Goal: Check status: Check status

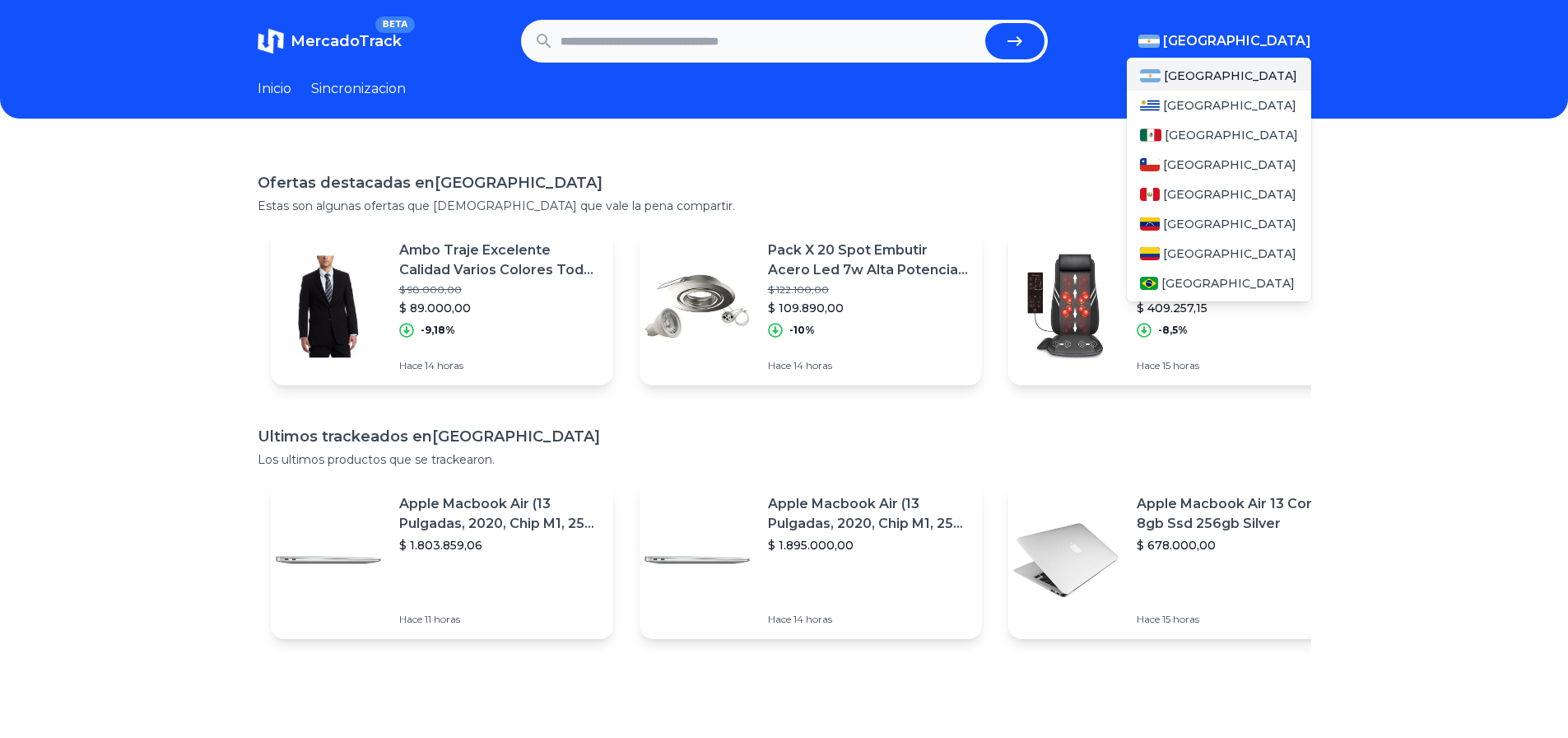
click at [1160, 42] on img "button" at bounding box center [1149, 41] width 21 height 13
click at [1199, 128] on span "[GEOGRAPHIC_DATA]" at bounding box center [1232, 135] width 134 height 17
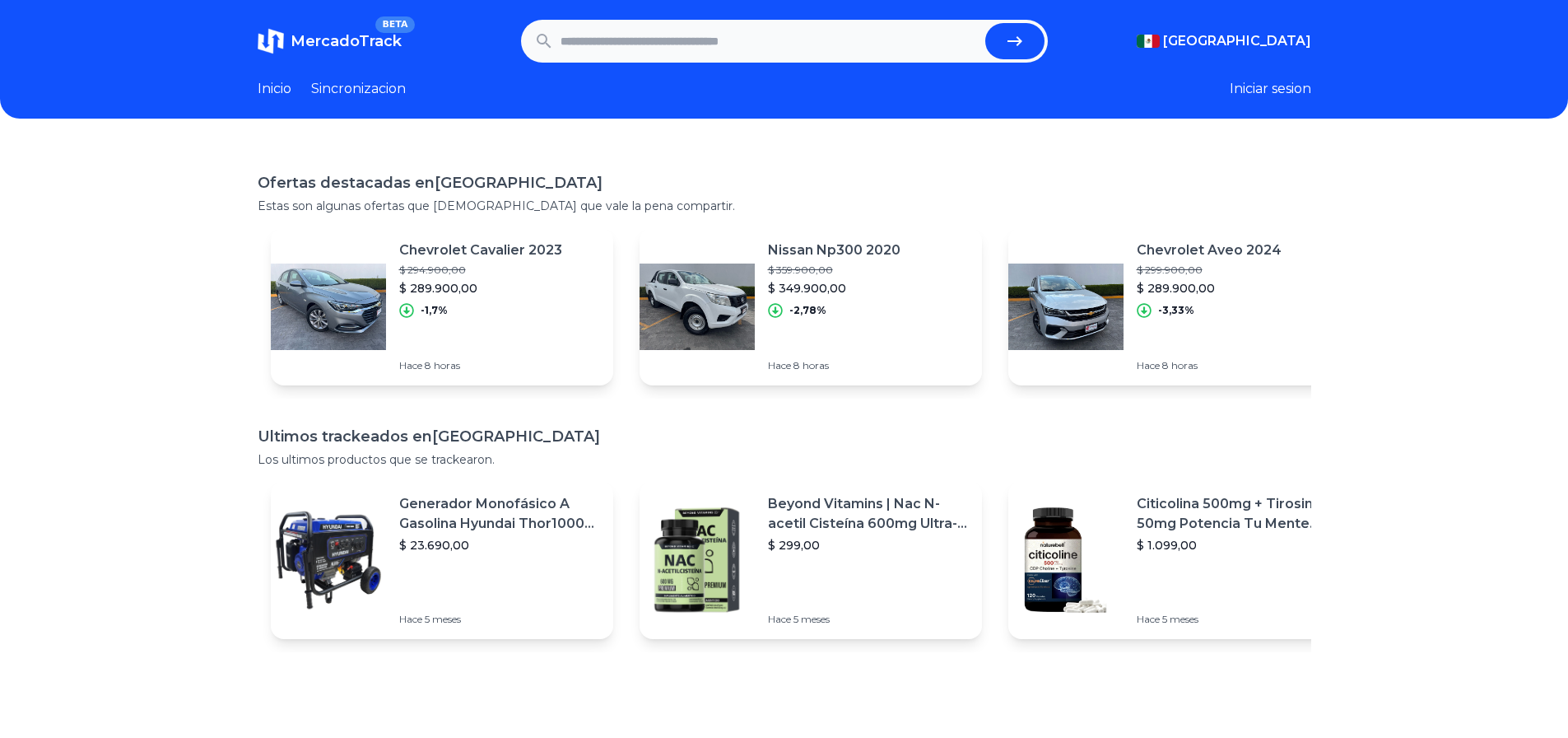
click at [579, 48] on input "text" at bounding box center [769, 41] width 418 height 36
paste input "**********"
click at [985, 23] on button "submit" at bounding box center [1015, 41] width 59 height 36
type input "**********"
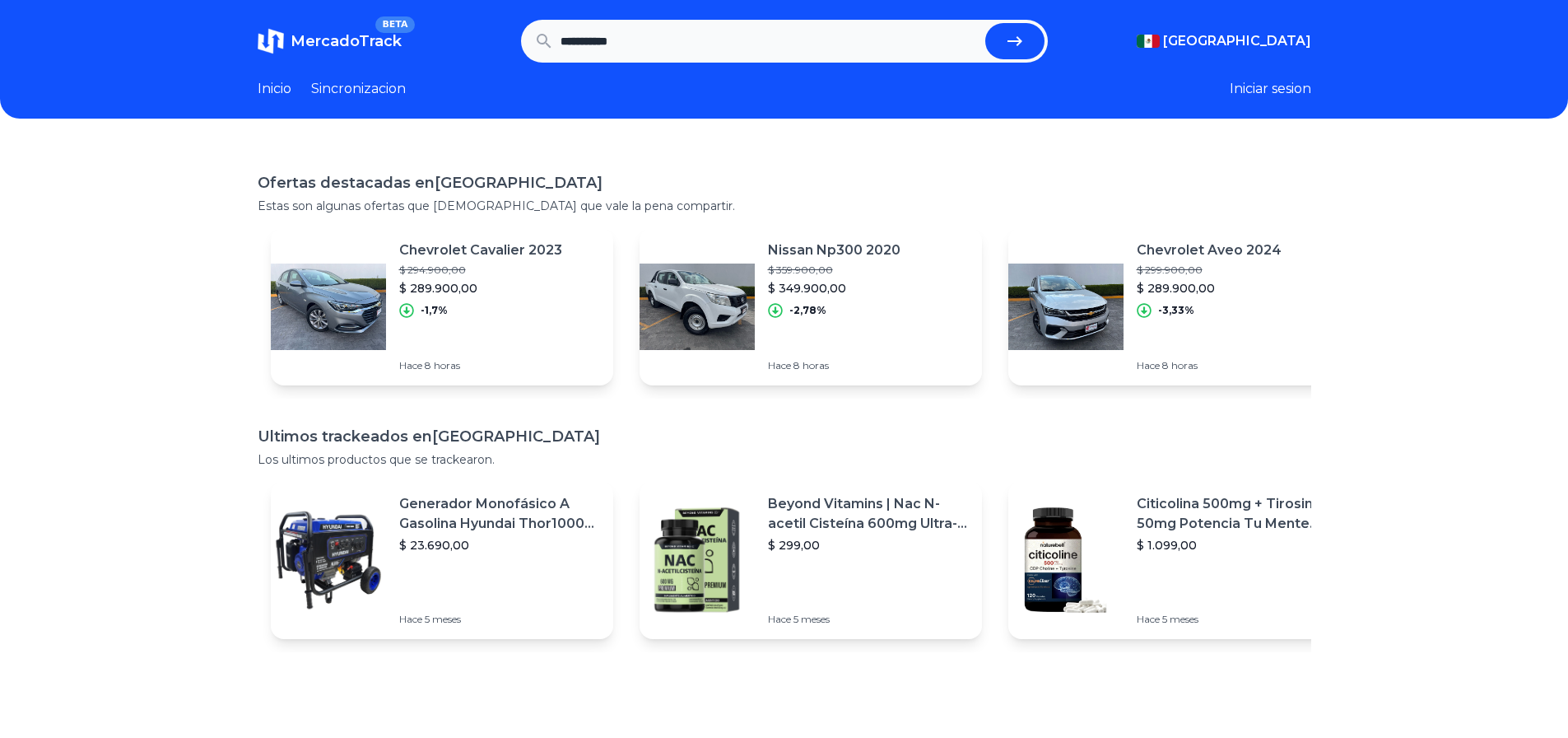
scroll to position [0, 0]
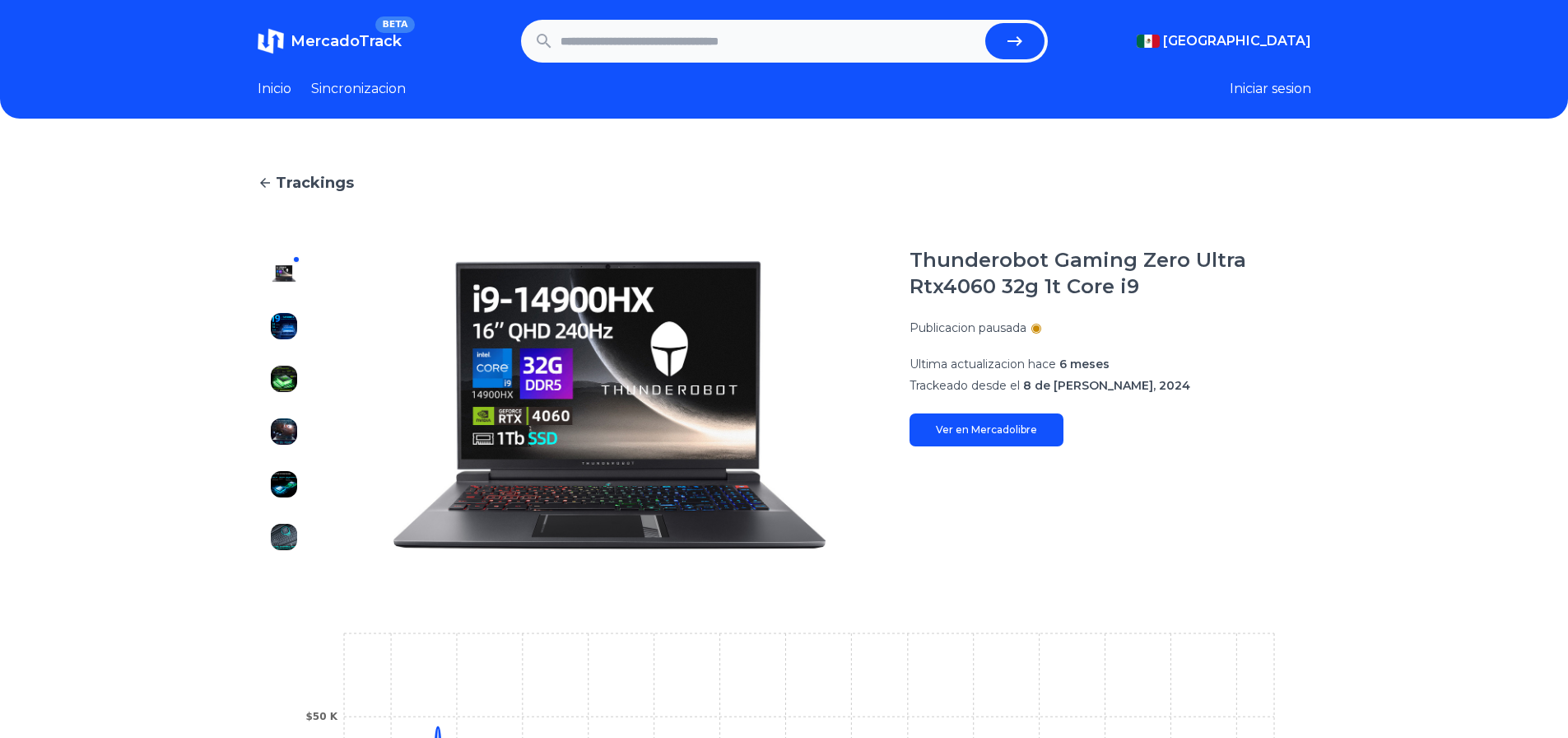
click at [280, 334] on img at bounding box center [284, 326] width 27 height 27
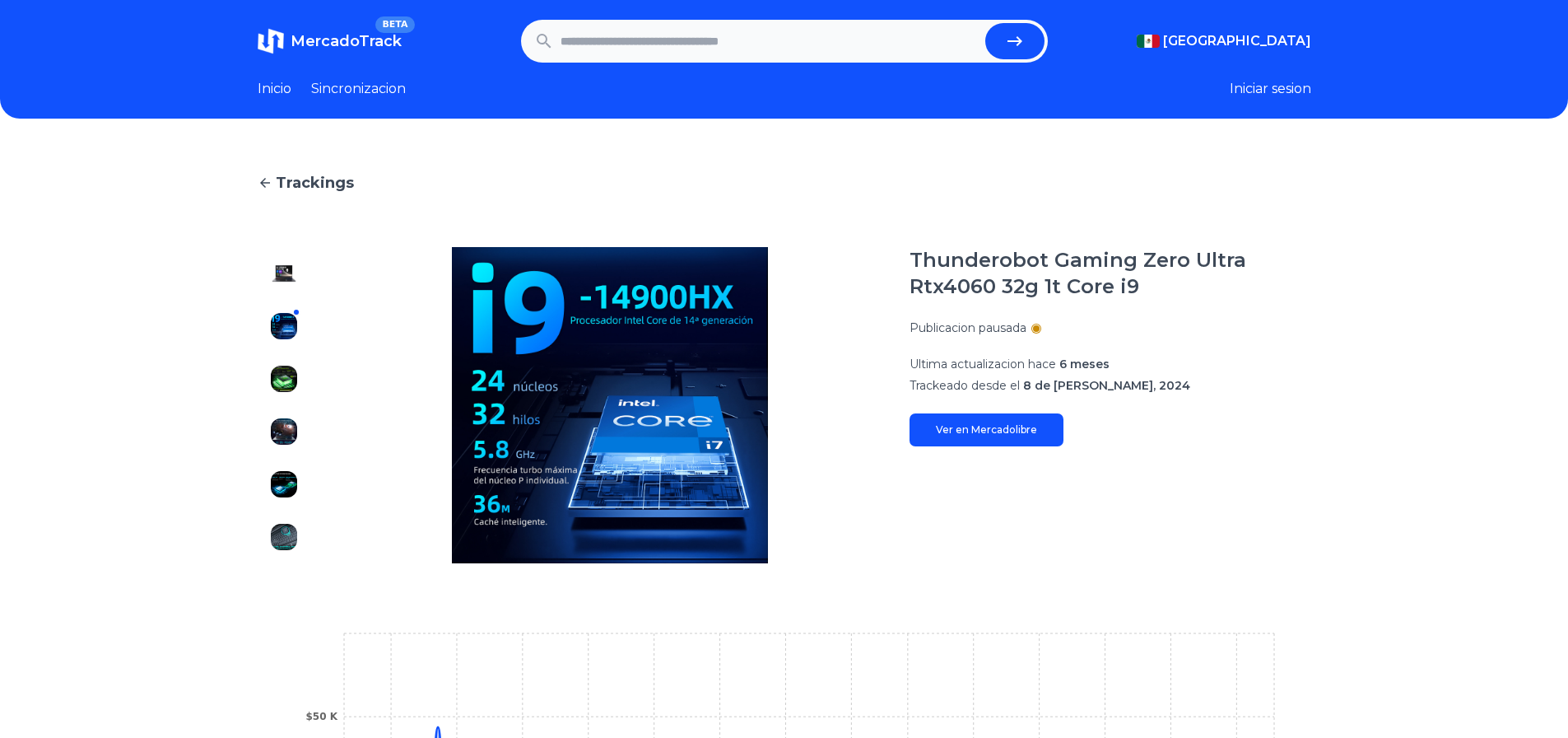
click at [287, 357] on div at bounding box center [283, 405] width 52 height 316
click at [290, 391] on img at bounding box center [284, 379] width 27 height 27
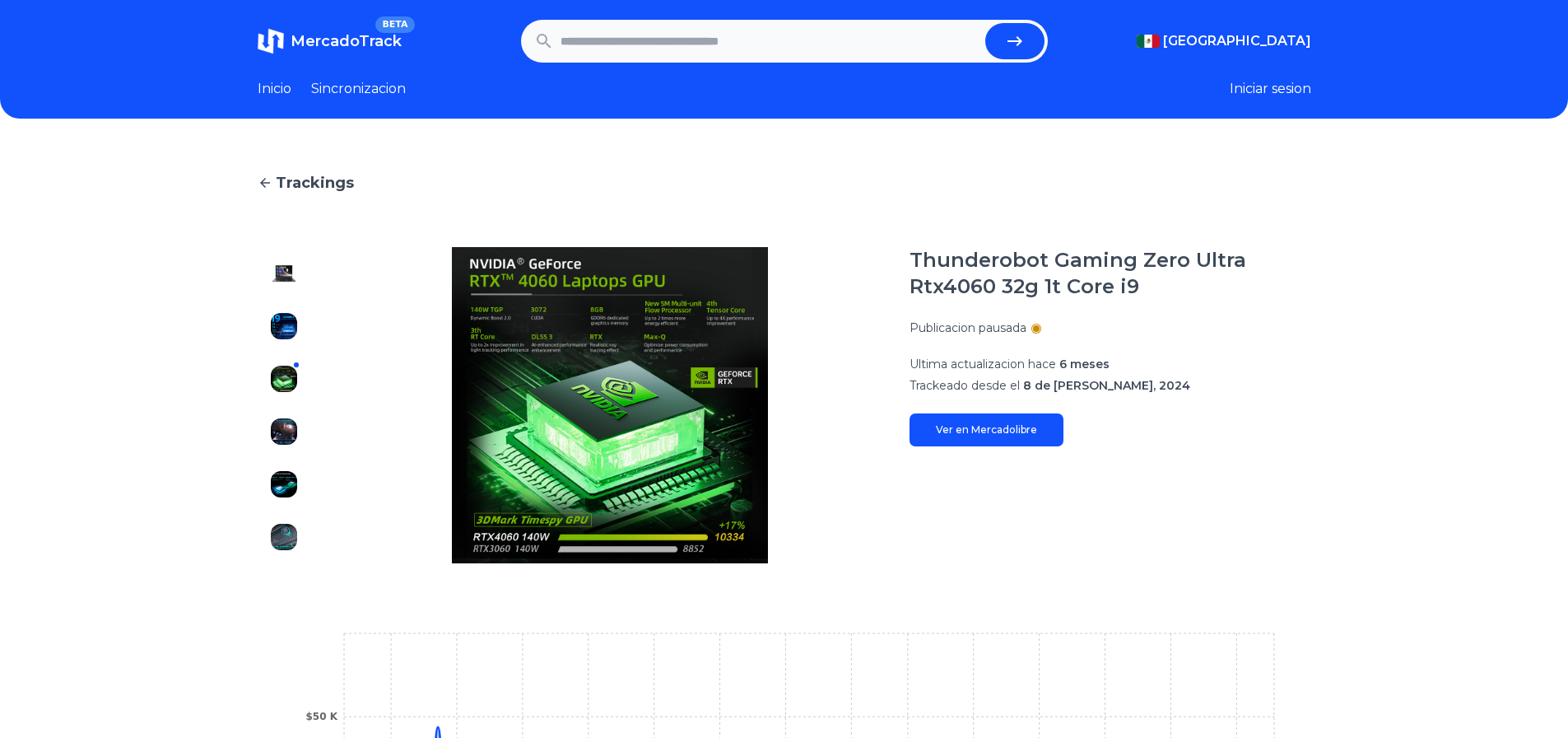
click at [304, 453] on div at bounding box center [283, 405] width 52 height 316
click at [290, 441] on img at bounding box center [284, 431] width 27 height 27
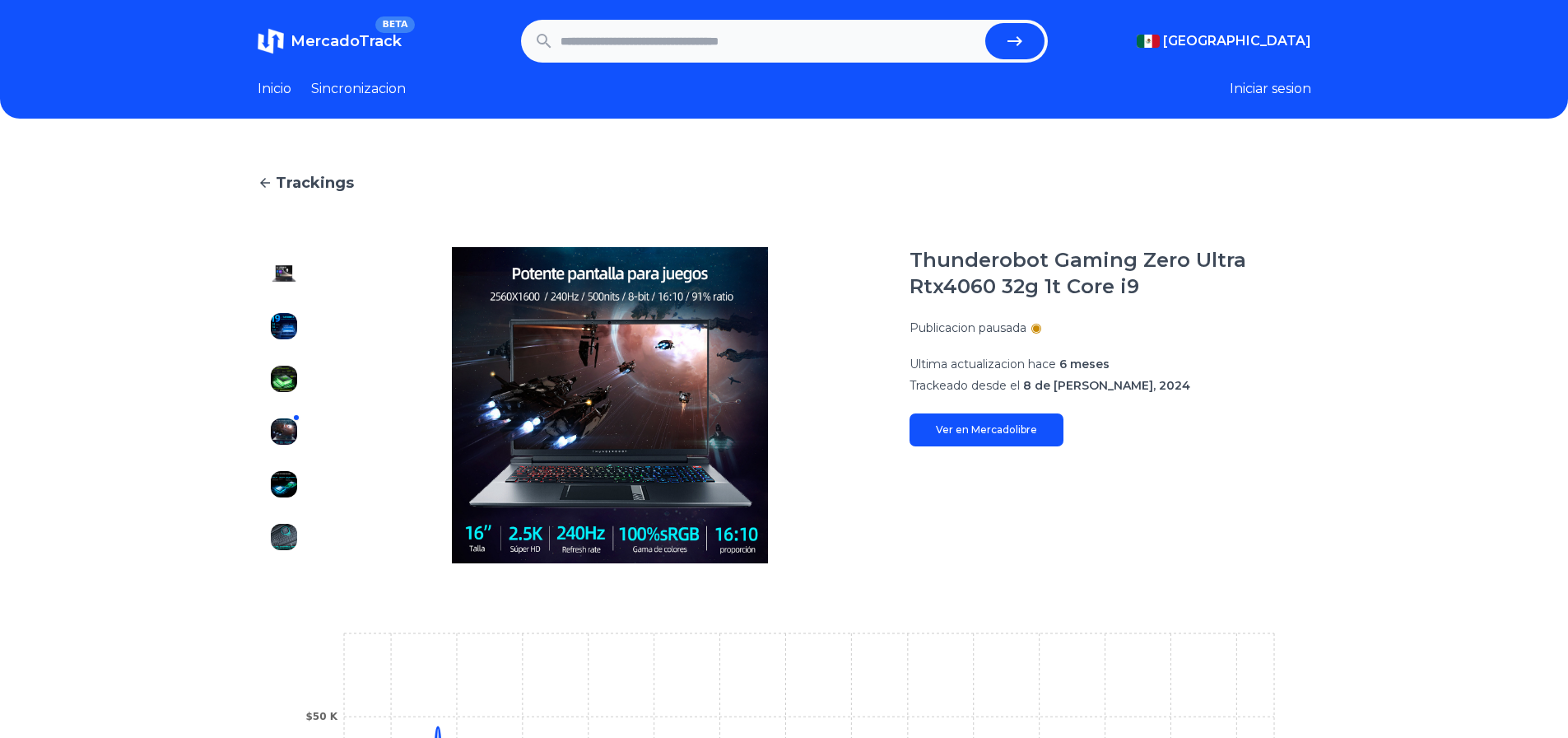
drag, startPoint x: 291, startPoint y: 482, endPoint x: 291, endPoint y: 496, distance: 14.0
click at [291, 484] on img at bounding box center [284, 485] width 27 height 27
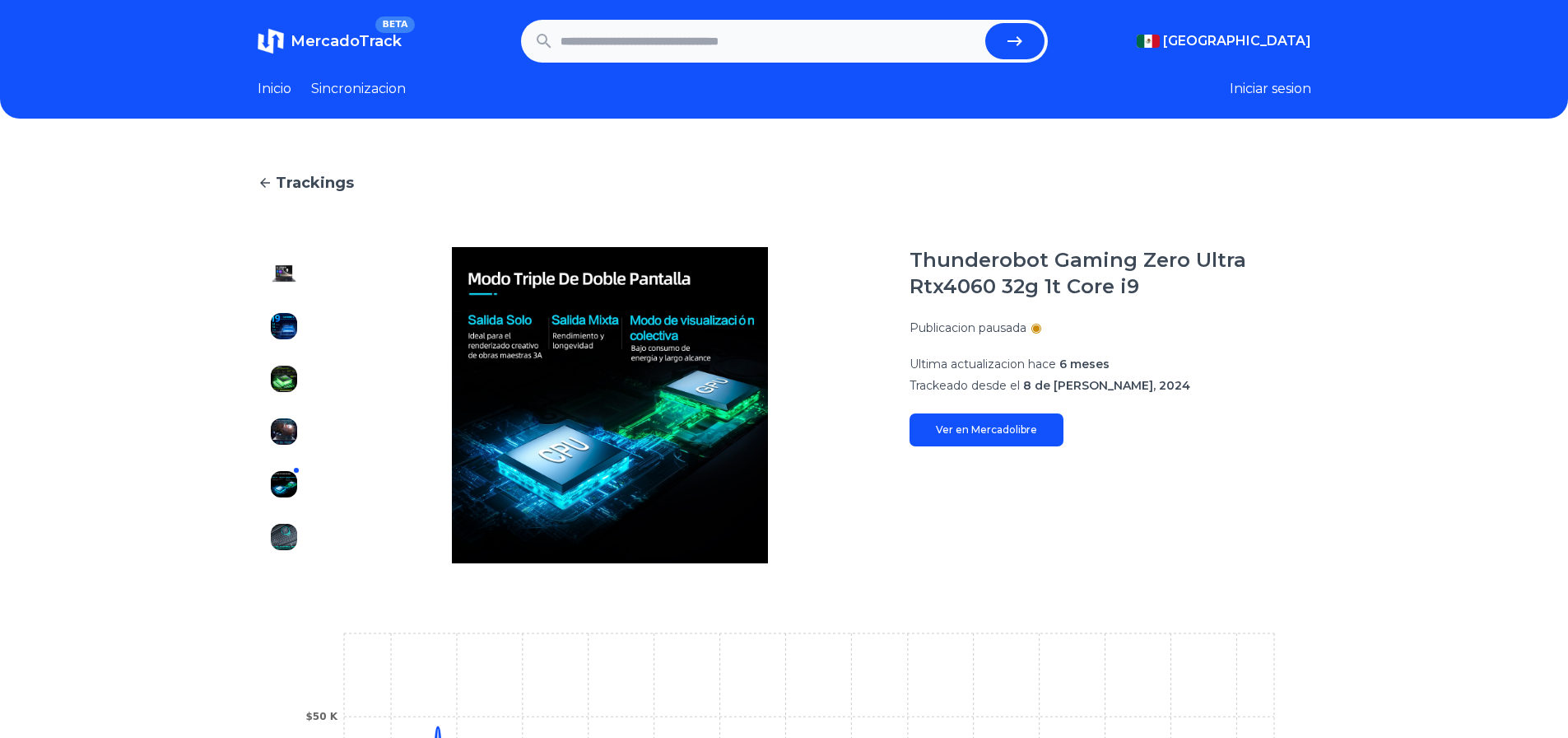
click at [297, 541] on img at bounding box center [284, 537] width 27 height 27
